Goal: Find specific page/section: Find specific page/section

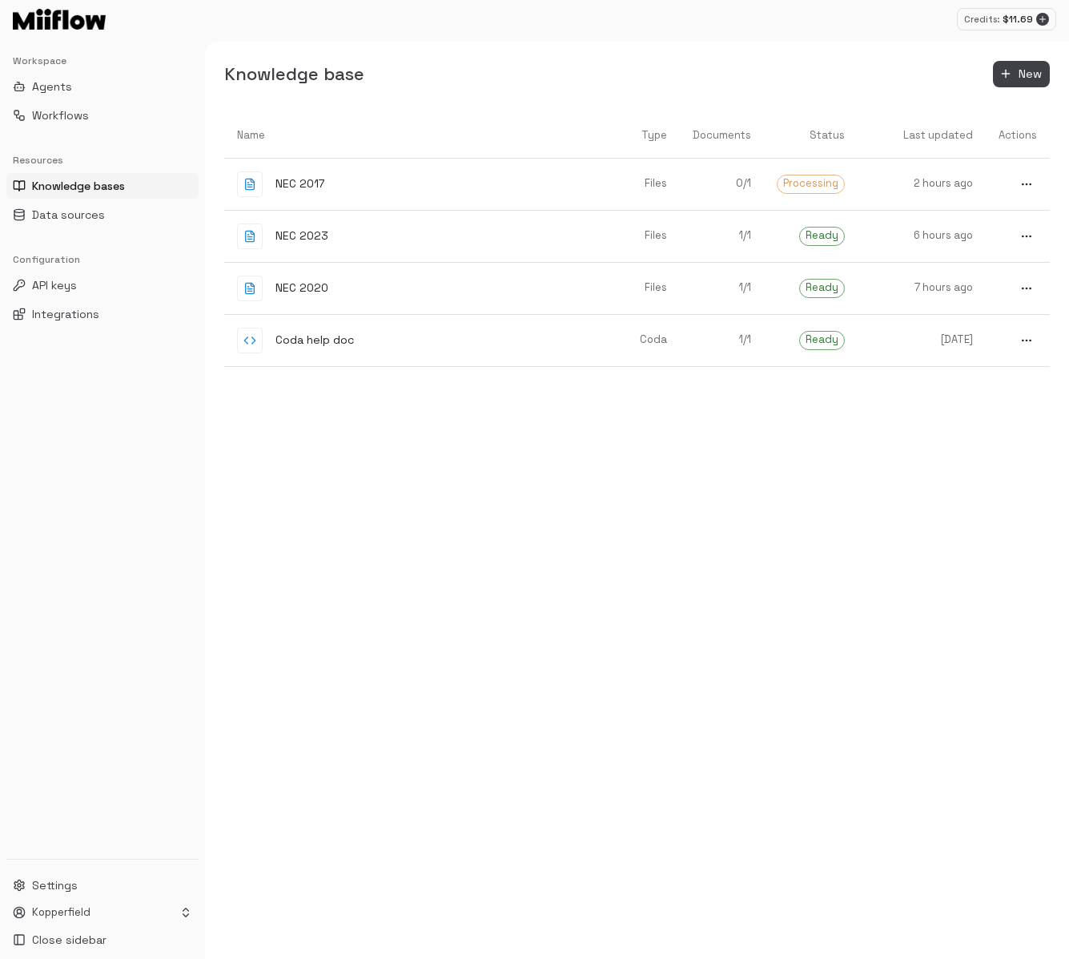
click at [777, 665] on div "Name Type Documents Status Last updated Actions NEC 2017 Files 0 / 1 Processing…" at bounding box center [637, 536] width 826 height 846
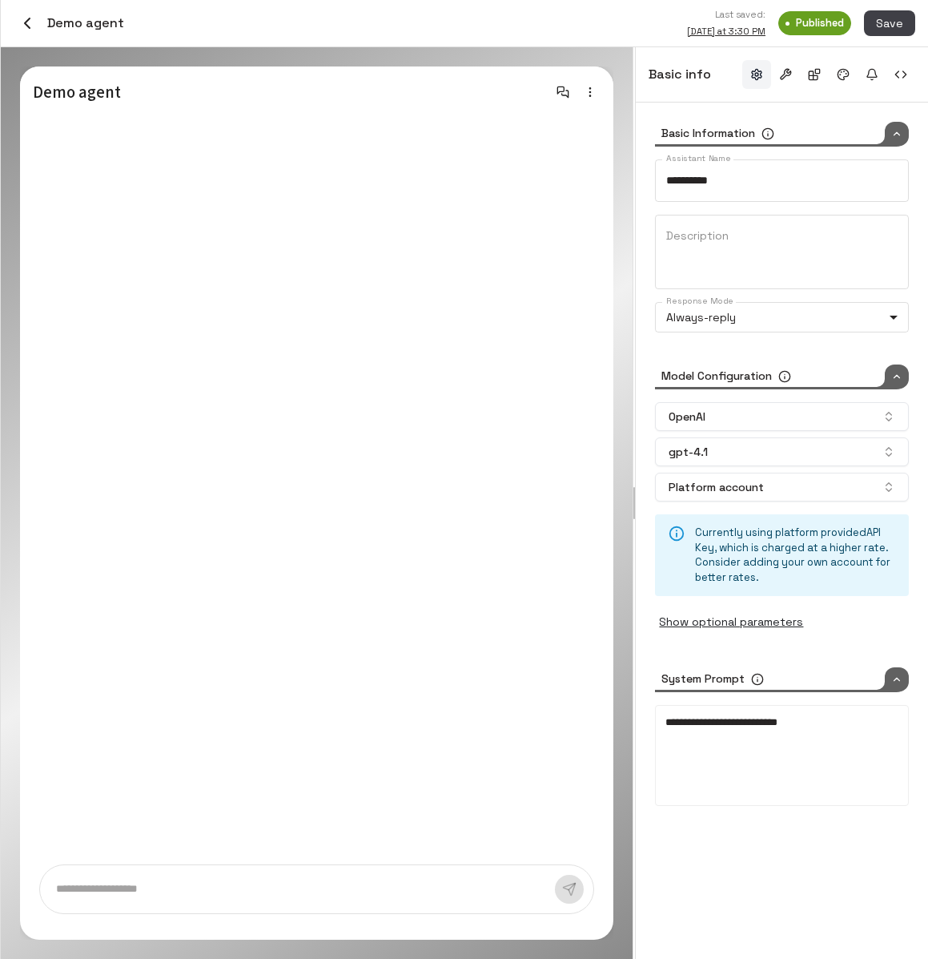
type input "*****"
